Goal: Task Accomplishment & Management: Manage account settings

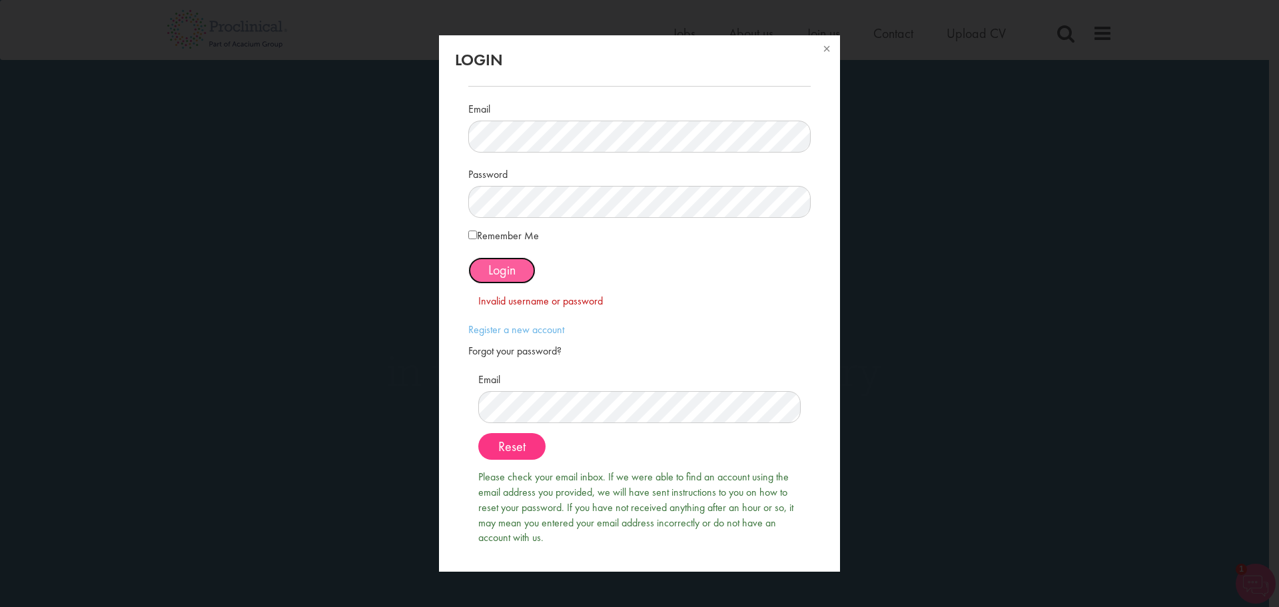
click at [494, 268] on span "Login" at bounding box center [501, 269] width 27 height 17
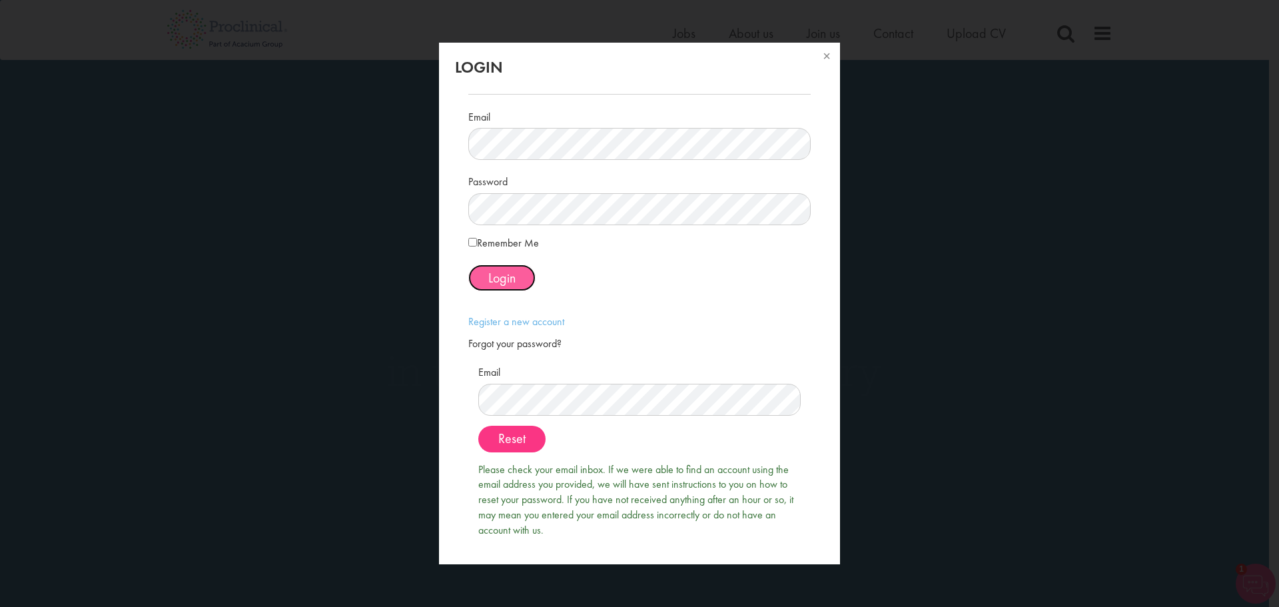
click at [488, 272] on span "Login" at bounding box center [501, 277] width 27 height 17
click at [509, 286] on span "Login" at bounding box center [501, 277] width 27 height 17
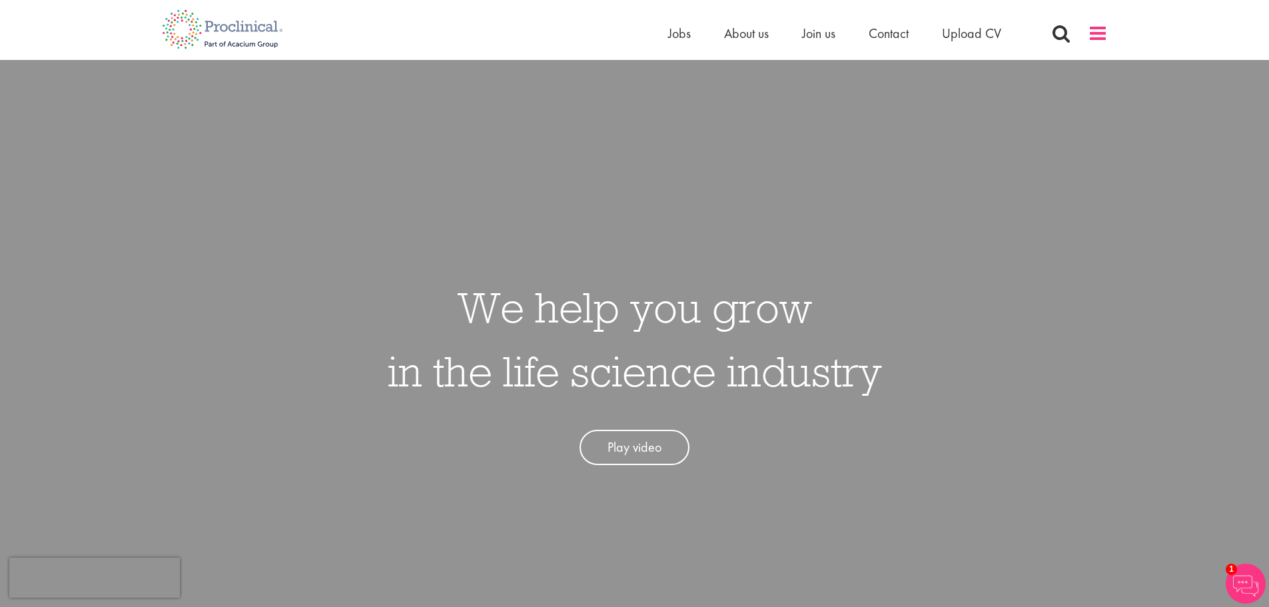
click at [1097, 31] on span at bounding box center [1098, 33] width 20 height 20
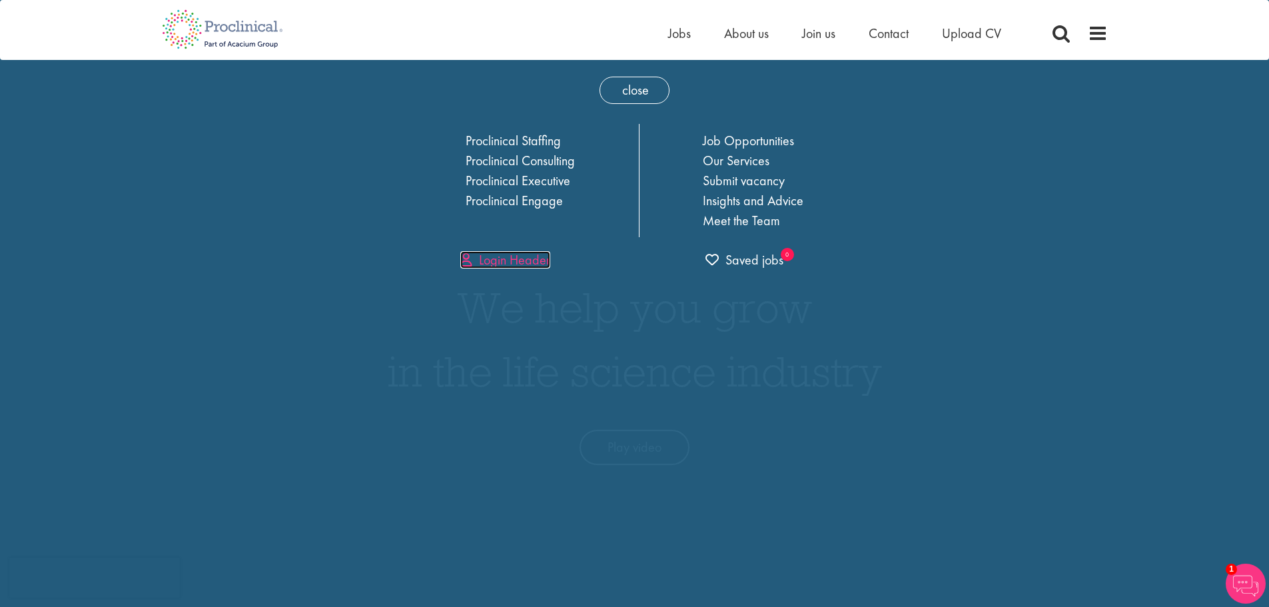
drag, startPoint x: 503, startPoint y: 260, endPoint x: 538, endPoint y: 291, distance: 46.2
click at [504, 260] on link "Login Header" at bounding box center [505, 259] width 90 height 17
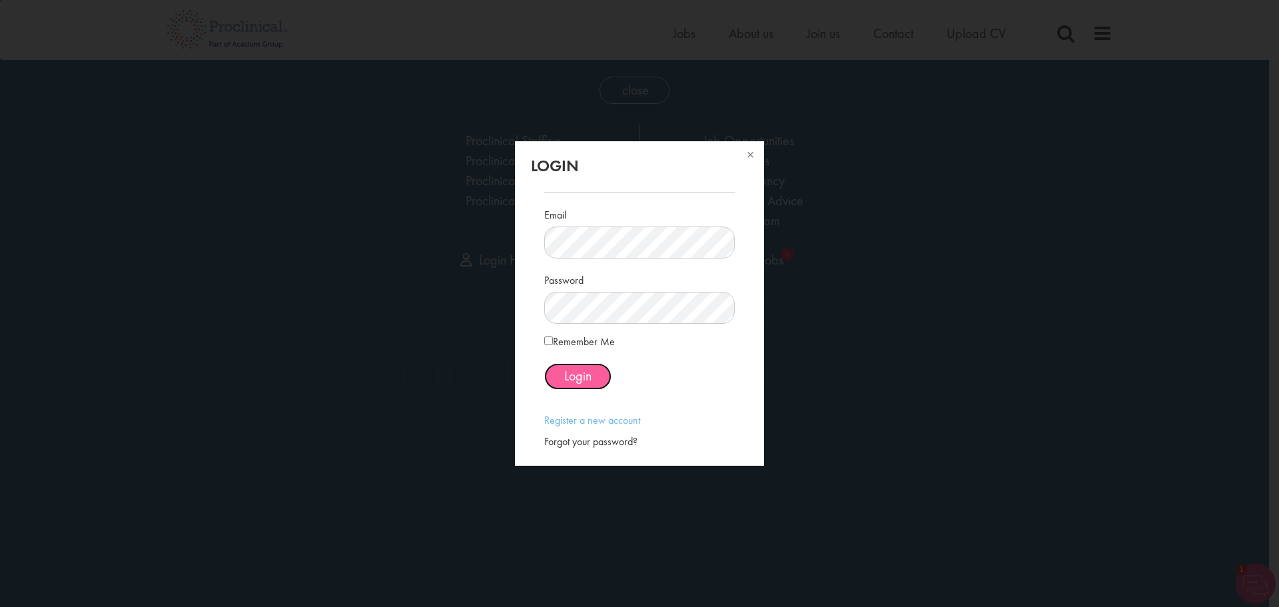
click at [568, 378] on span "Login" at bounding box center [577, 375] width 27 height 17
